Goal: Communication & Community: Ask a question

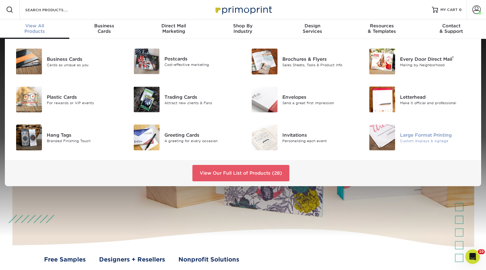
click at [381, 133] on img at bounding box center [382, 138] width 26 height 26
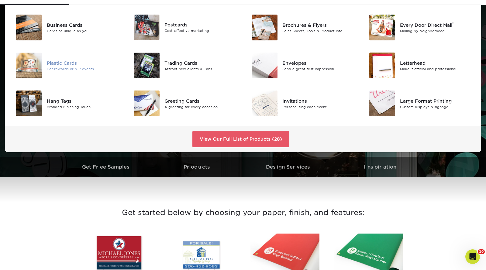
scroll to position [36, 0]
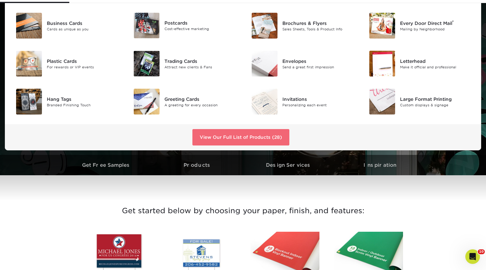
click at [251, 137] on link "View Our Full List of Products (28)" at bounding box center [240, 137] width 97 height 16
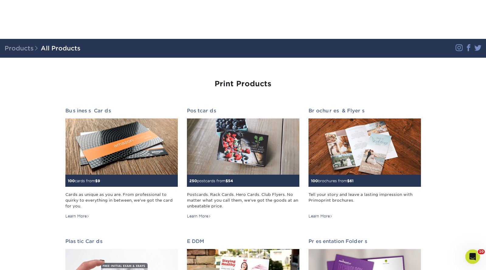
scroll to position [667, 0]
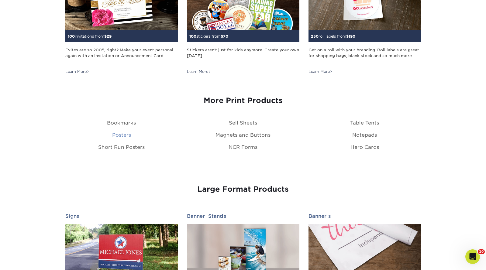
click at [126, 135] on link "Posters" at bounding box center [121, 135] width 19 height 6
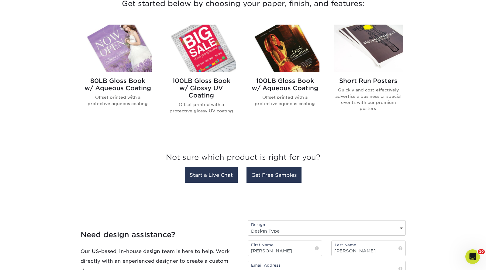
scroll to position [245, 0]
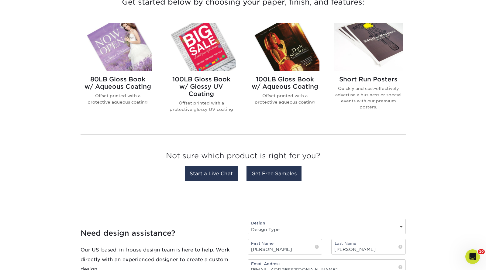
click at [141, 141] on div "Not sure which product is right for you? Start a Live Chat Get Free Samples" at bounding box center [242, 161] width 325 height 45
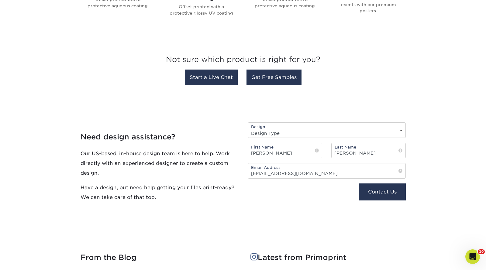
scroll to position [342, 0]
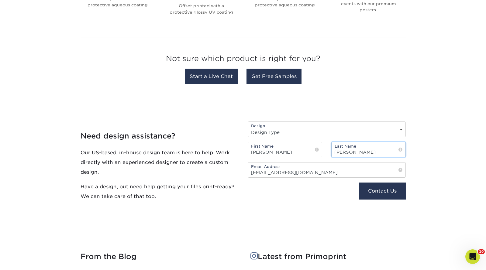
click at [349, 154] on input "[PERSON_NAME]" at bounding box center [368, 149] width 74 height 15
type input "Christensen"
click at [358, 127] on div "Design Design Type Design Edits New Design" at bounding box center [327, 129] width 158 height 15
click at [357, 134] on select "Design Type Design Edits New Design" at bounding box center [326, 132] width 157 height 9
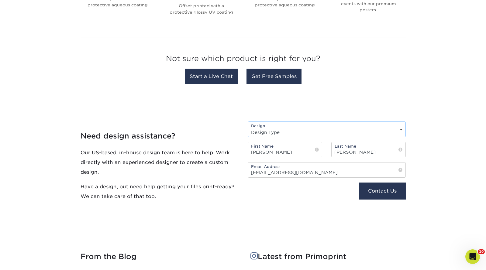
select select "New Design"
click at [248, 128] on select "Design Type Design Edits New Design" at bounding box center [326, 132] width 157 height 9
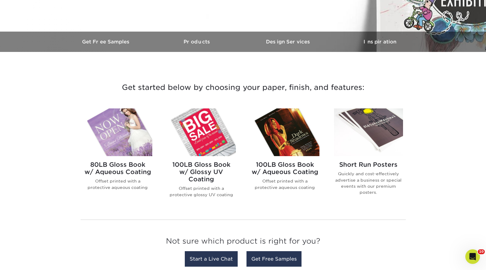
scroll to position [179, 0]
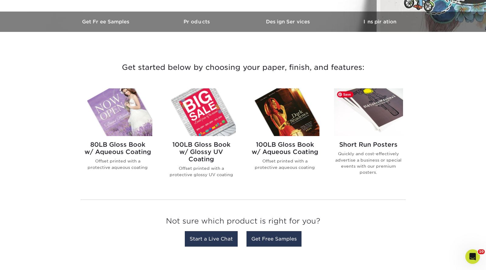
click at [374, 117] on img at bounding box center [368, 112] width 69 height 48
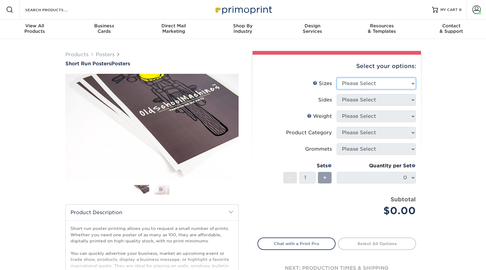
click at [362, 86] on select "Please Select 12" x 12" 12" x 15" 12" x 17" 12" x 18" 12" x 20" 12" x 24" 12" x…" at bounding box center [376, 84] width 79 height 12
select select "14.00x22.00"
click at [337, 78] on select "Please Select 12" x 12" 12" x 15" 12" x 17" 12" x 18" 12" x 20" 12" x 24" 12" x…" at bounding box center [376, 84] width 79 height 12
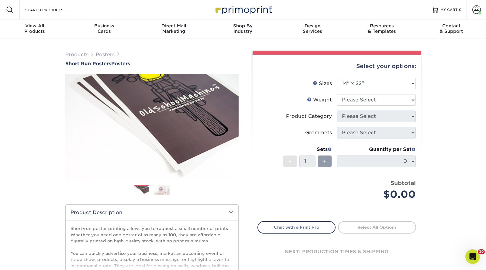
click at [371, 193] on div "$0.00" at bounding box center [378, 194] width 74 height 15
click at [371, 101] on select "Please Select 12PTC2S 8PHOTO" at bounding box center [376, 100] width 79 height 12
select select "12PTC2S"
click at [337, 94] on select "Please Select 12PTC2S 8PHOTO" at bounding box center [376, 100] width 79 height 12
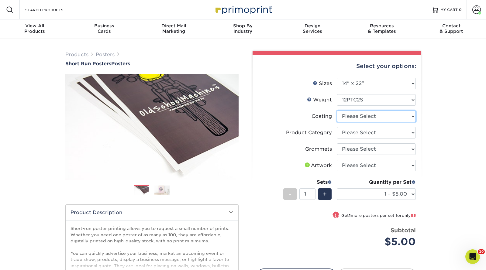
click at [360, 119] on select at bounding box center [376, 117] width 79 height 12
select select "3e7618de-abca-4bda-9f97-8b9129e913d8"
click at [337, 111] on select at bounding box center [376, 117] width 79 height 12
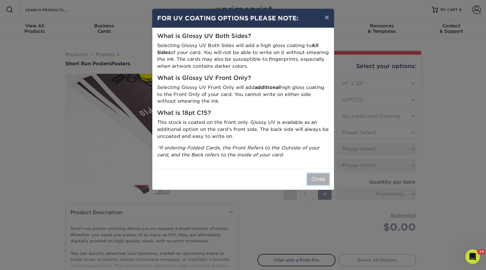
click at [317, 175] on button "Close" at bounding box center [318, 179] width 22 height 12
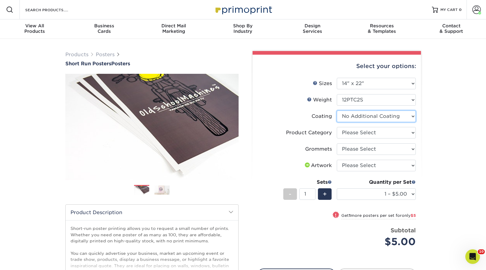
click at [346, 120] on select at bounding box center [376, 117] width 79 height 12
click at [337, 111] on select at bounding box center [376, 117] width 79 height 12
click at [310, 101] on link "Weight Help" at bounding box center [309, 99] width 5 height 5
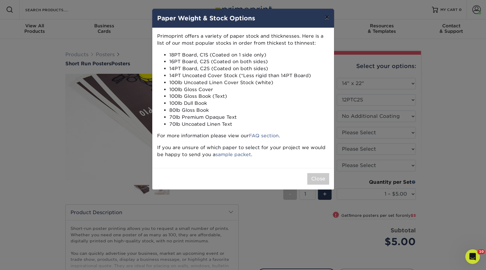
click at [326, 18] on button "×" at bounding box center [327, 17] width 14 height 17
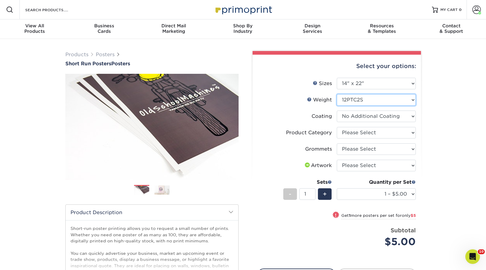
click at [346, 101] on select "Please Select 12PTC2S 8PHOTO" at bounding box center [376, 100] width 79 height 12
click at [337, 94] on select "Please Select 12PTC2S 8PHOTO" at bounding box center [376, 100] width 79 height 12
click at [322, 101] on div "Weight Help Weight" at bounding box center [319, 99] width 25 height 7
click at [308, 99] on link "Weight Help" at bounding box center [309, 99] width 5 height 5
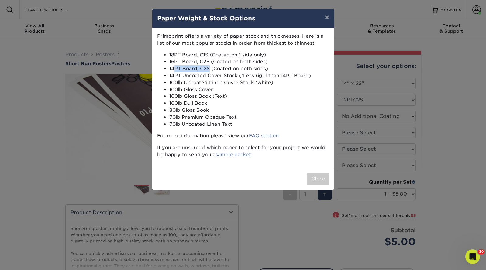
drag, startPoint x: 209, startPoint y: 69, endPoint x: 173, endPoint y: 66, distance: 36.3
click at [173, 66] on li "14PT Board, C2S (Coated on both sides)" at bounding box center [249, 68] width 160 height 7
click at [199, 127] on li "70lb Uncoated Linen Text" at bounding box center [249, 124] width 160 height 7
click at [313, 180] on button "Close" at bounding box center [318, 179] width 22 height 12
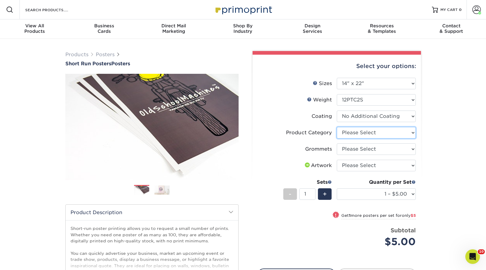
click at [346, 134] on select "Please Select Blockout Poster" at bounding box center [376, 133] width 79 height 12
select select "fa4be506-53fb-4ae9-92ef-b1dd4b719e38"
click at [337, 127] on select "Please Select Blockout Poster" at bounding box center [376, 133] width 79 height 12
click at [348, 149] on select "Please Select No Grommets Yes, Grommet All 4 Corners Yes, Grommets Top Corners …" at bounding box center [376, 149] width 79 height 12
select select "90d329df-db80-4206-b821-ff9d3f363977"
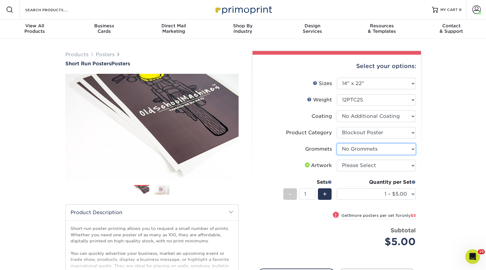
click at [337, 143] on select "Please Select No Grommets Yes, Grommet All 4 Corners Yes, Grommets Top Corners …" at bounding box center [376, 149] width 79 height 12
click at [348, 171] on li "Artwork Please Select I will upload files I need a design - $150" at bounding box center [337, 168] width 158 height 16
click at [348, 169] on select "Please Select I will upload files I need a design - $150" at bounding box center [376, 166] width 79 height 12
select select "upload"
click at [337, 160] on select "Please Select I will upload files I need a design - $150" at bounding box center [376, 166] width 79 height 12
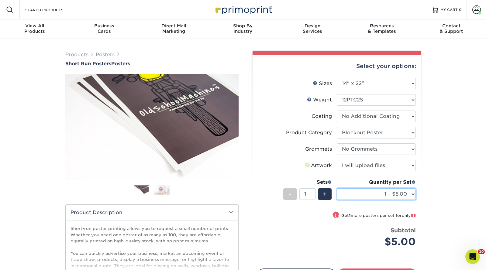
click at [354, 190] on select "1 – $5.00 2 – $10.00 3 – $15.00 4 – $20.00 5 – $25.00 6 – $29.00 7 – $34.00 8 –…" at bounding box center [376, 194] width 79 height 12
click at [337, 188] on select "1 – $5.00 2 – $10.00 3 – $15.00 4 – $20.00 5 – $25.00 6 – $29.00 7 – $34.00 8 –…" at bounding box center [376, 194] width 79 height 12
click at [365, 193] on select "1 – $5.00 2 – $10.00 3 – $15.00 4 – $20.00 5 – $25.00 6 – $29.00 7 – $34.00 8 –…" at bounding box center [376, 194] width 79 height 12
select select "1 – $5.00"
click at [337, 188] on select "1 – $5.00 2 – $10.00 3 – $15.00 4 – $20.00 5 – $25.00 6 – $29.00 7 – $34.00 8 –…" at bounding box center [376, 194] width 79 height 12
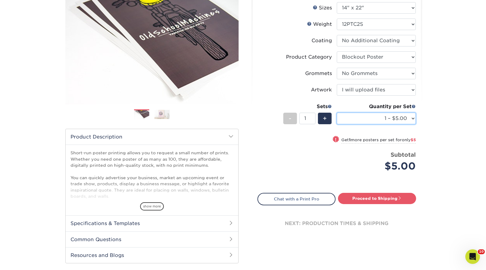
scroll to position [78, 0]
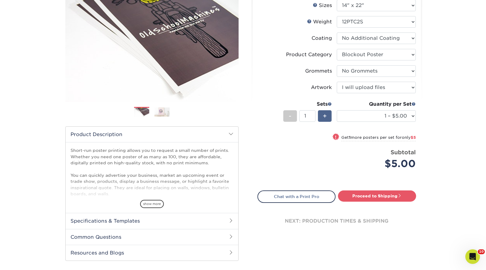
click at [326, 111] on span "+" at bounding box center [325, 115] width 4 height 9
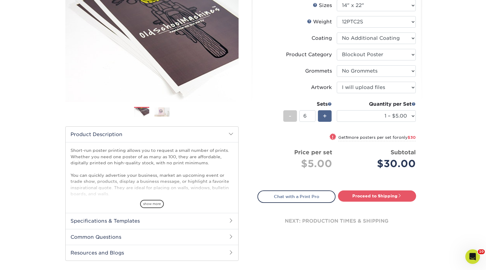
click at [326, 111] on span "+" at bounding box center [325, 115] width 4 height 9
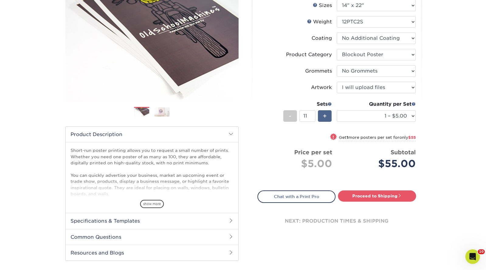
click at [326, 111] on span "+" at bounding box center [325, 115] width 4 height 9
type input "14"
click at [322, 134] on div "! Get 1 more posters per set for only $70" at bounding box center [337, 141] width 158 height 15
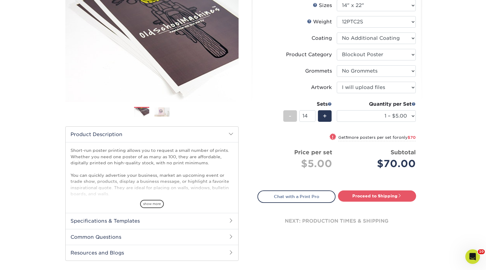
select select "2 – $10.00"
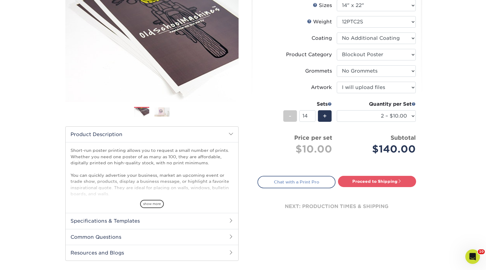
click at [317, 180] on link "Chat with a Print Pro" at bounding box center [296, 182] width 78 height 12
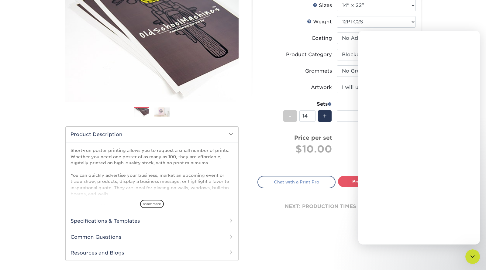
scroll to position [0, 0]
click at [395, 226] on textarea "Message…" at bounding box center [418, 222] width 111 height 10
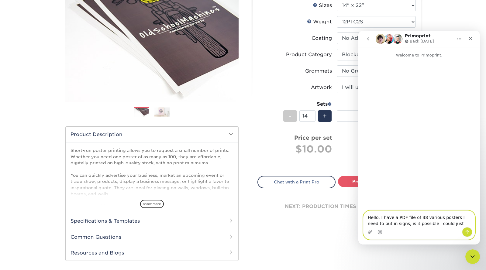
click at [454, 218] on textarea "Hello, I have a PDF file of 38 various posters I need to put in signs, is it po…" at bounding box center [418, 219] width 111 height 16
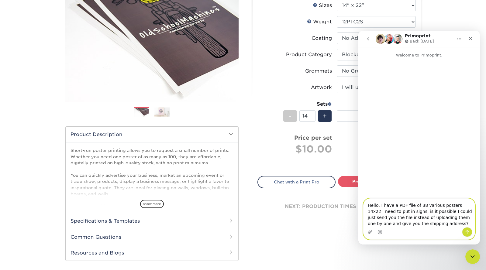
click at [456, 212] on textarea "Hello, I have a PDF file of 38 various posters 14x22 I need to put in signs, is…" at bounding box center [418, 213] width 111 height 29
click at [467, 205] on textarea "Hello, I have a PDF file of 38 various posters 14x22 I need to put in signs, is…" at bounding box center [418, 213] width 111 height 29
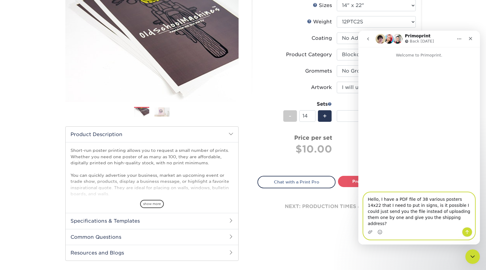
click at [417, 213] on textarea "Hello, I have a PDF file of 38 various posters 14x22 that I need to put in sign…" at bounding box center [418, 210] width 111 height 35
click at [411, 226] on textarea "Hello, I have a PDF file of 38 various posters 14x22 that I need to put in sign…" at bounding box center [418, 210] width 111 height 35
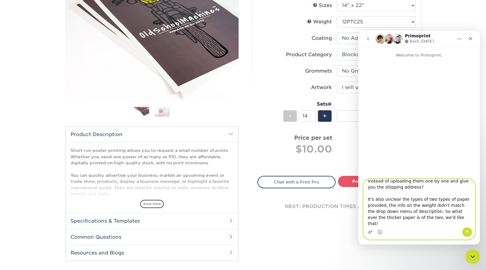
scroll to position [17, 0]
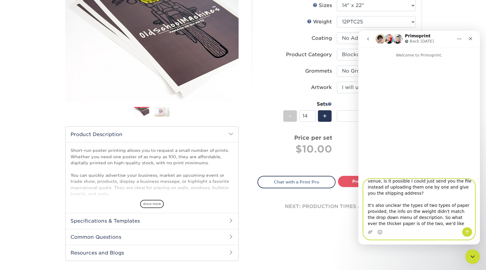
click at [456, 225] on textarea "Hello, I have a PDF file of 38 various posters 14x22 that I need to put in sign…" at bounding box center [418, 203] width 111 height 48
type textarea "Hello, I have a PDF file of 38 various posters 14x22 that I need to put in sign…"
click at [469, 233] on icon "Send a message…" at bounding box center [466, 232] width 5 height 5
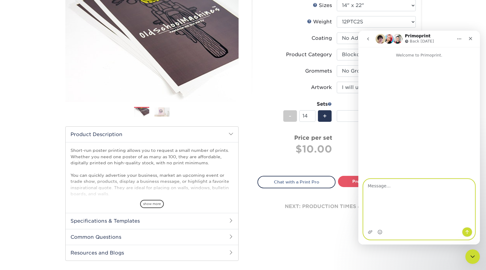
scroll to position [0, 0]
